Goal: Book appointment/travel/reservation

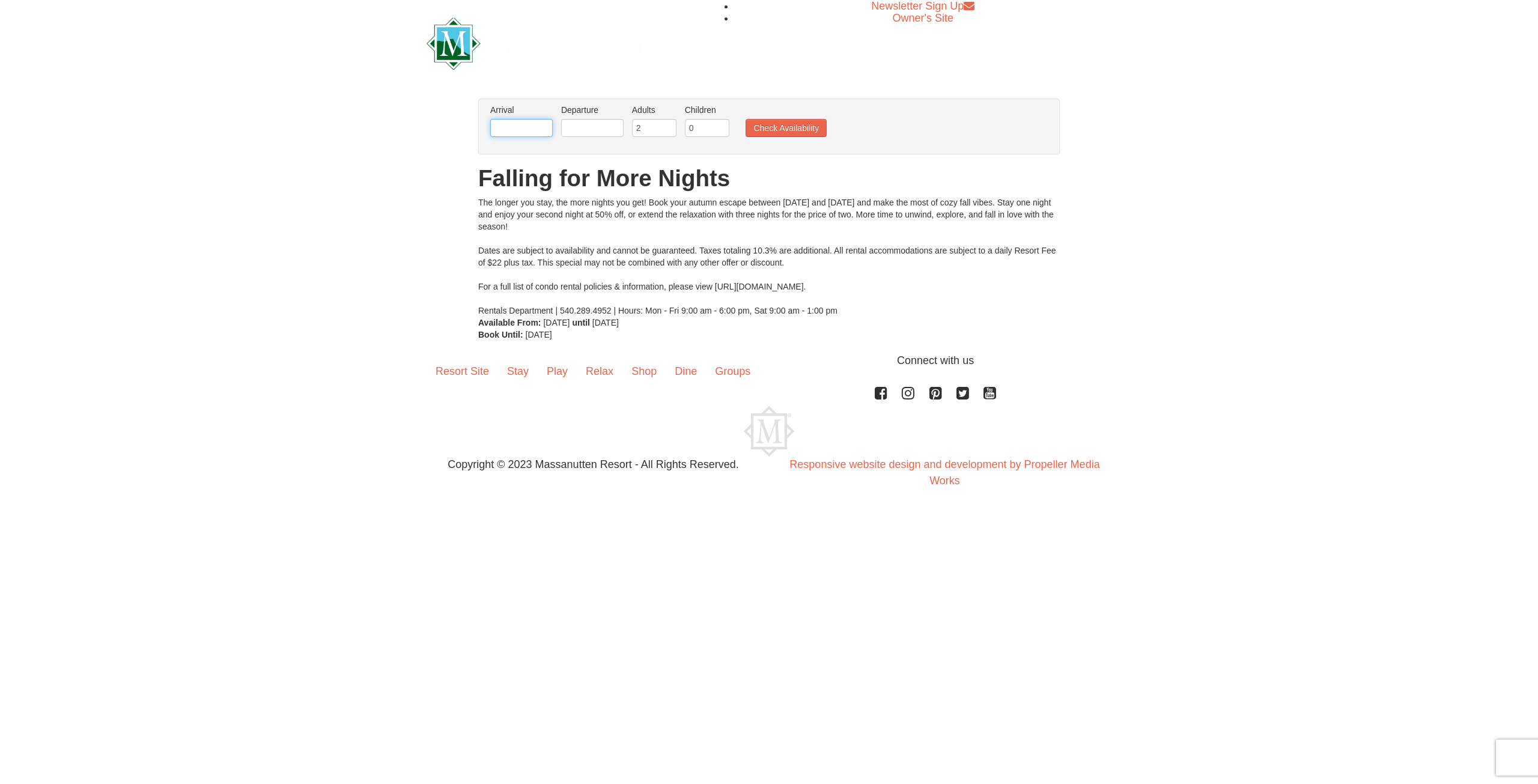
click at [494, 129] on input "text" at bounding box center [522, 128] width 63 height 18
click at [636, 157] on link "Next" at bounding box center [640, 149] width 18 height 18
click at [620, 234] on link "14" at bounding box center [618, 232] width 21 height 17
type input "[DATE]"
click at [580, 127] on input "text" at bounding box center [593, 128] width 63 height 18
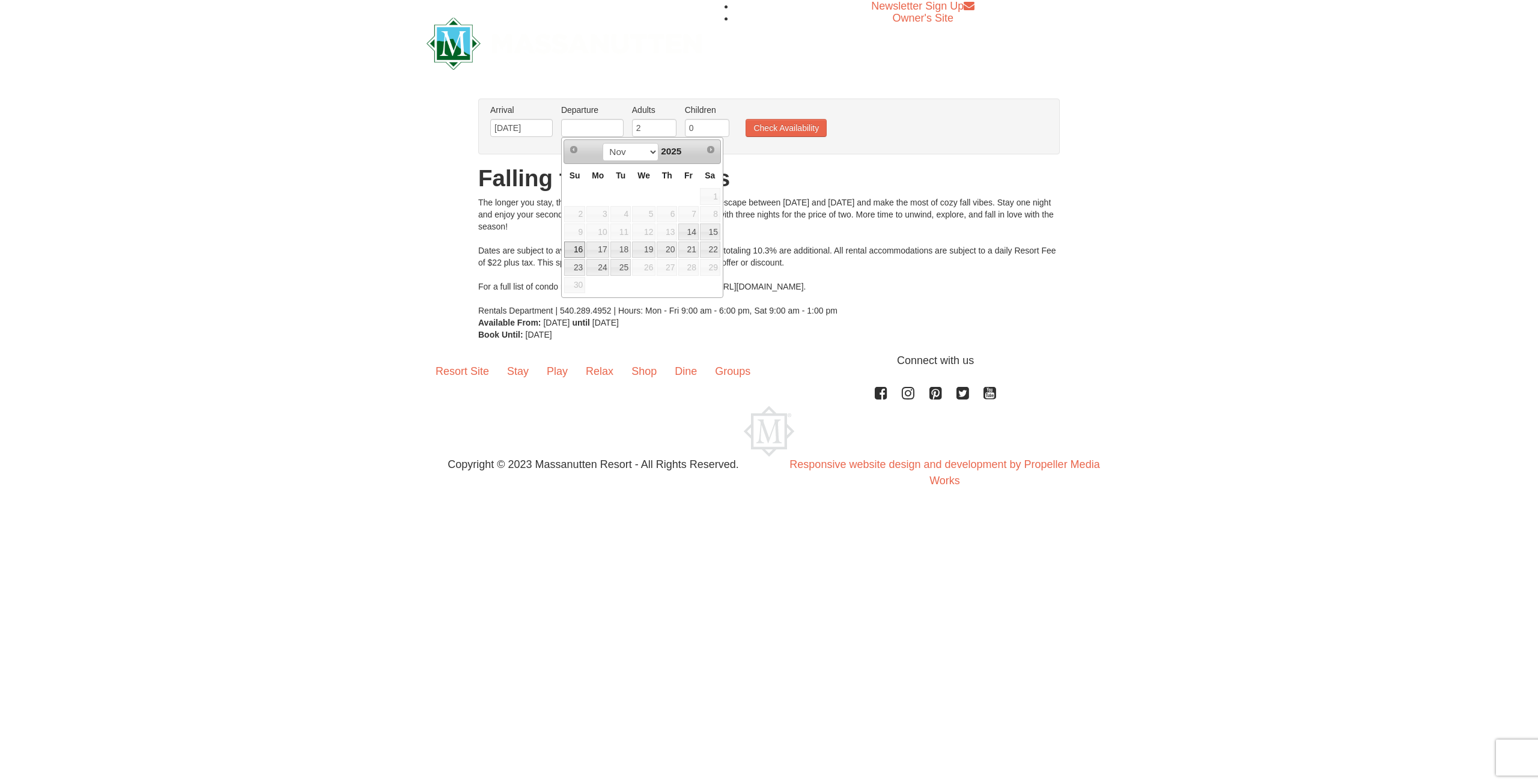
click at [570, 242] on link "16" at bounding box center [574, 250] width 21 height 17
type input "[DATE]"
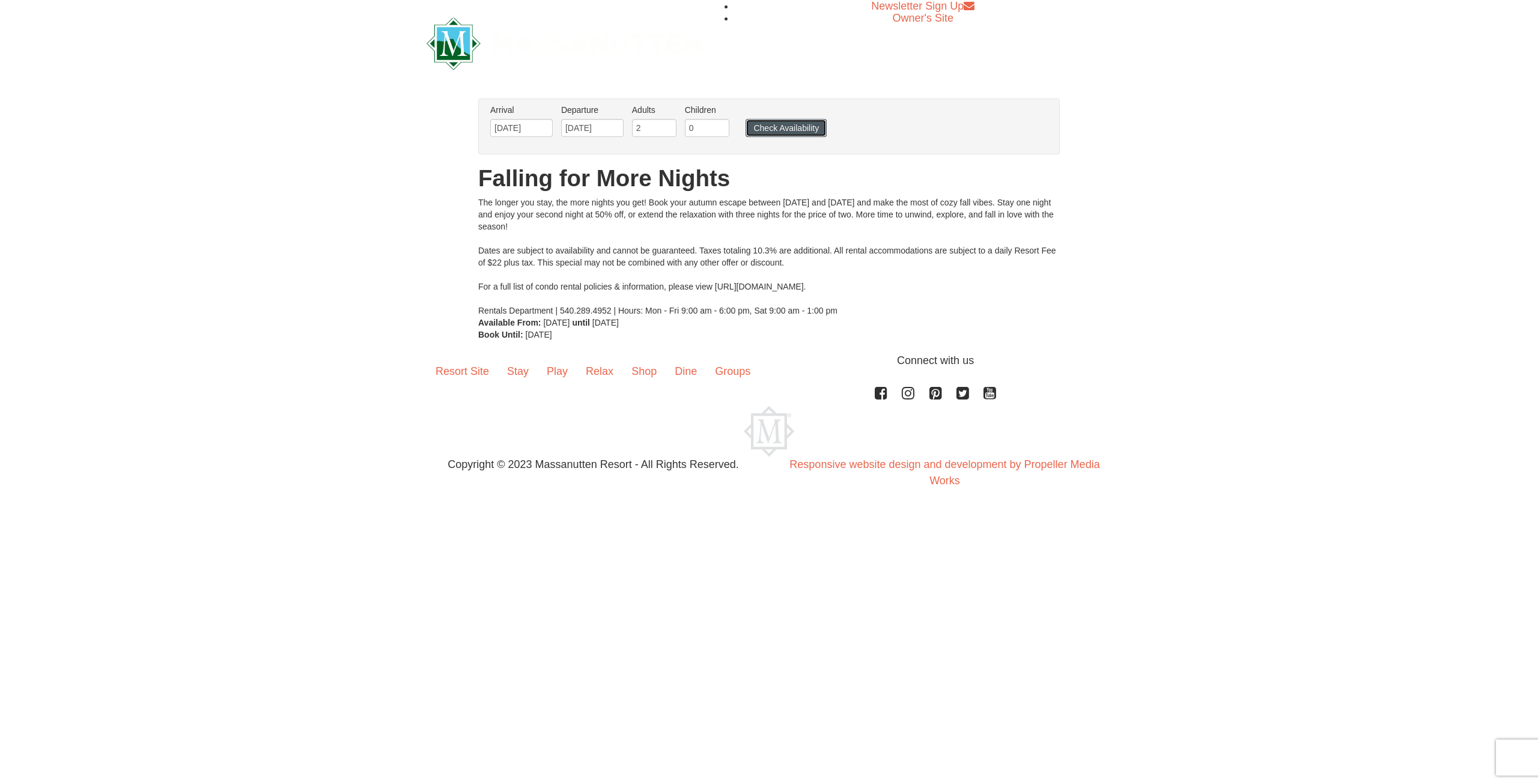
click at [786, 127] on button "Check Availability" at bounding box center [786, 128] width 81 height 18
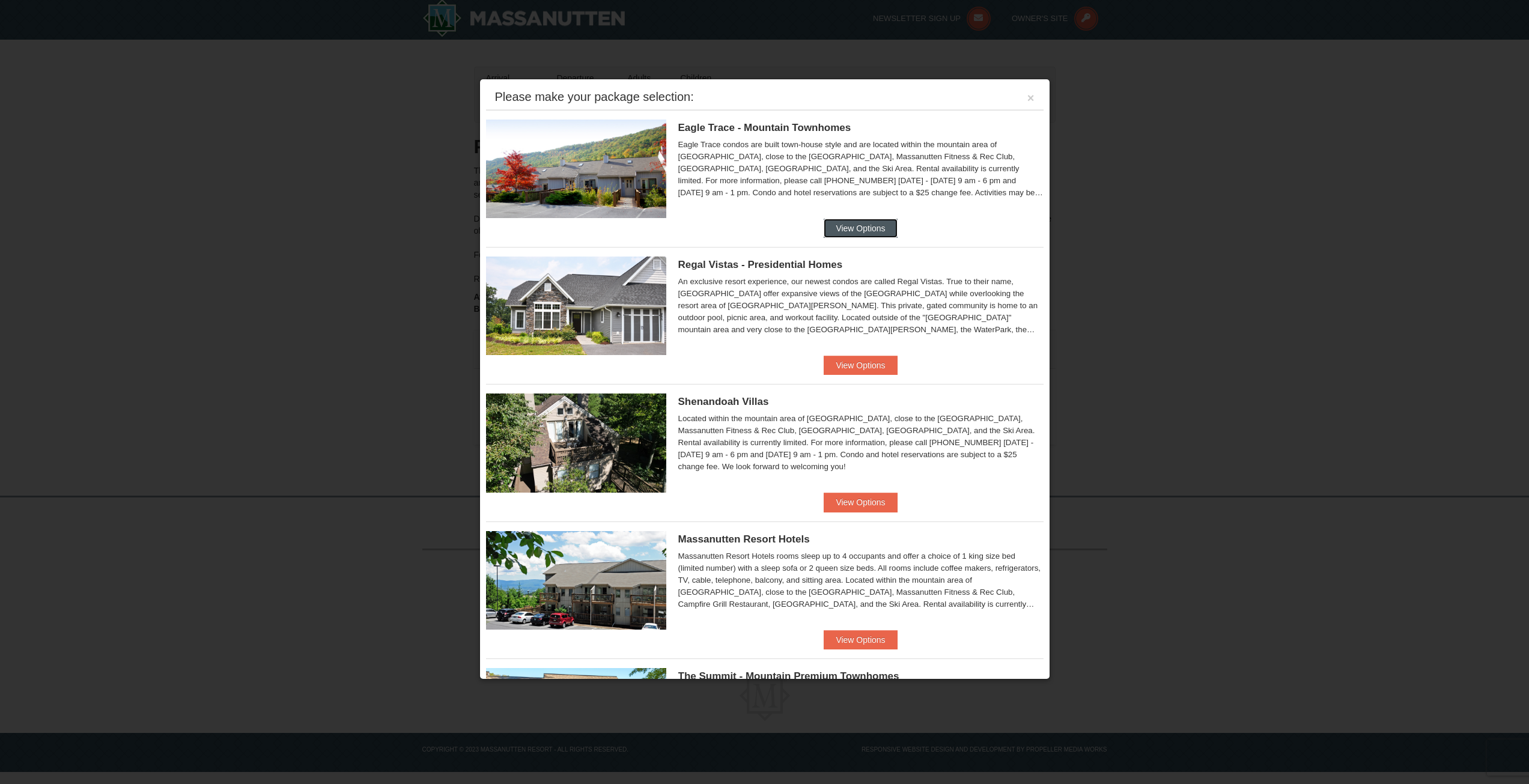
click at [855, 223] on button "View Options" at bounding box center [860, 228] width 73 height 19
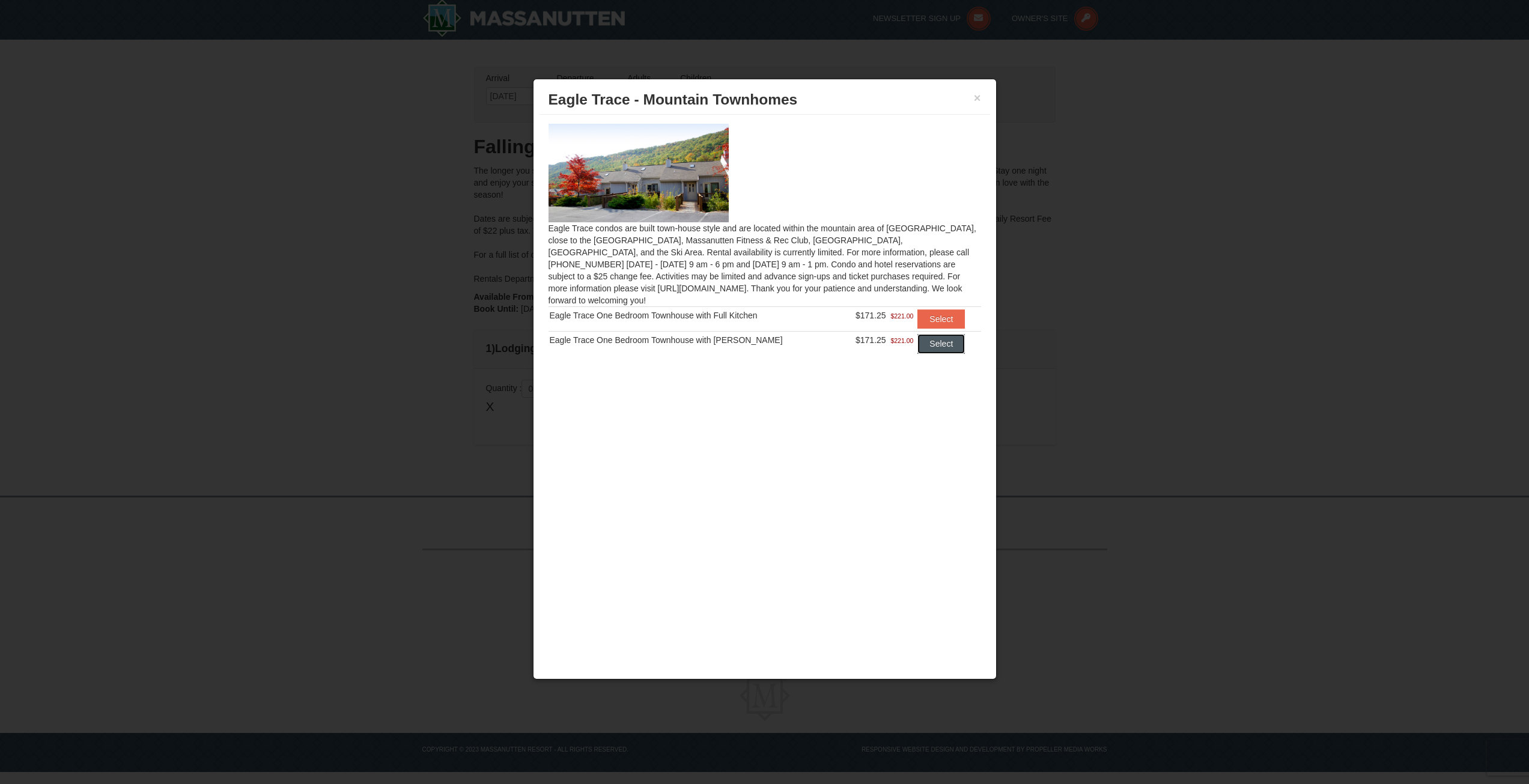
click at [950, 334] on button "Select" at bounding box center [940, 343] width 47 height 19
